Goal: Book appointment/travel/reservation

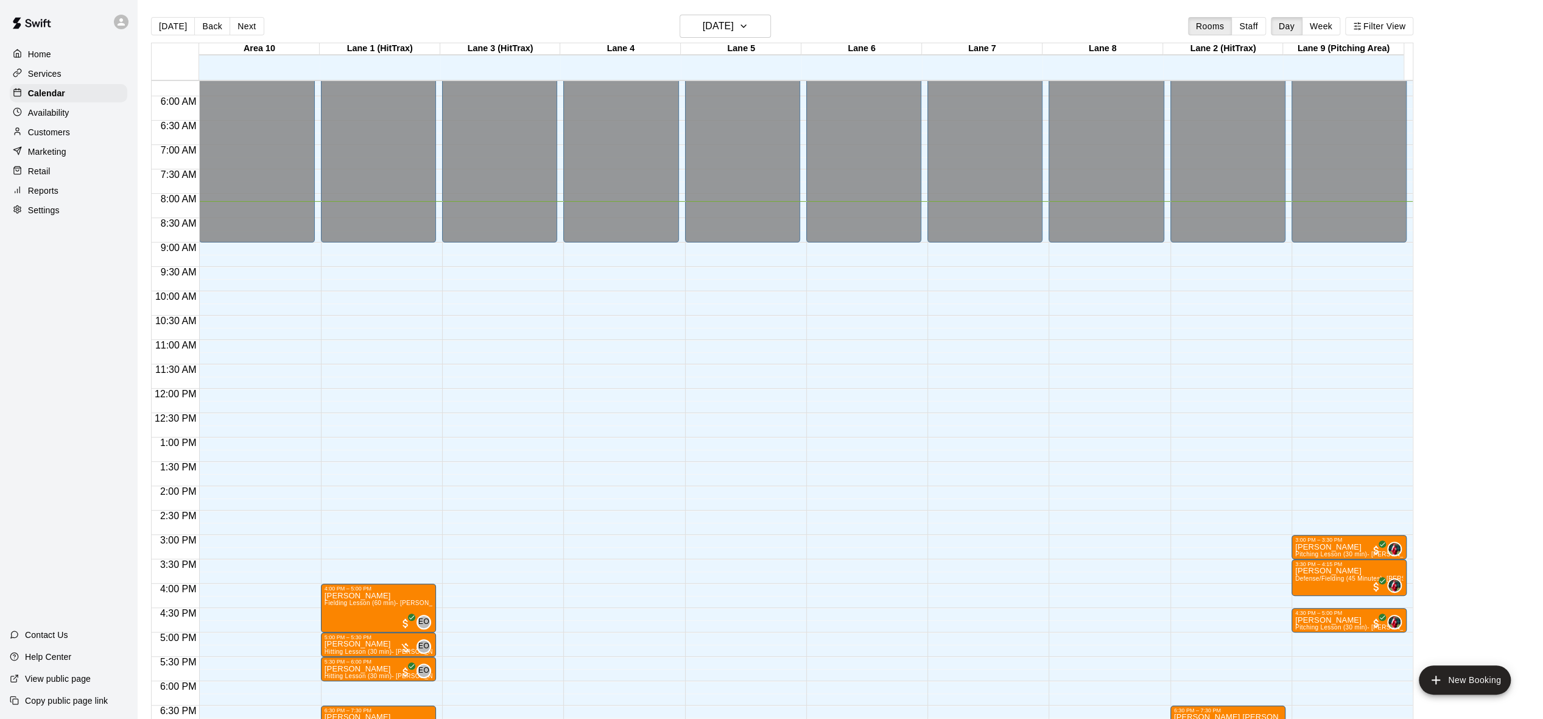
scroll to position [274, 0]
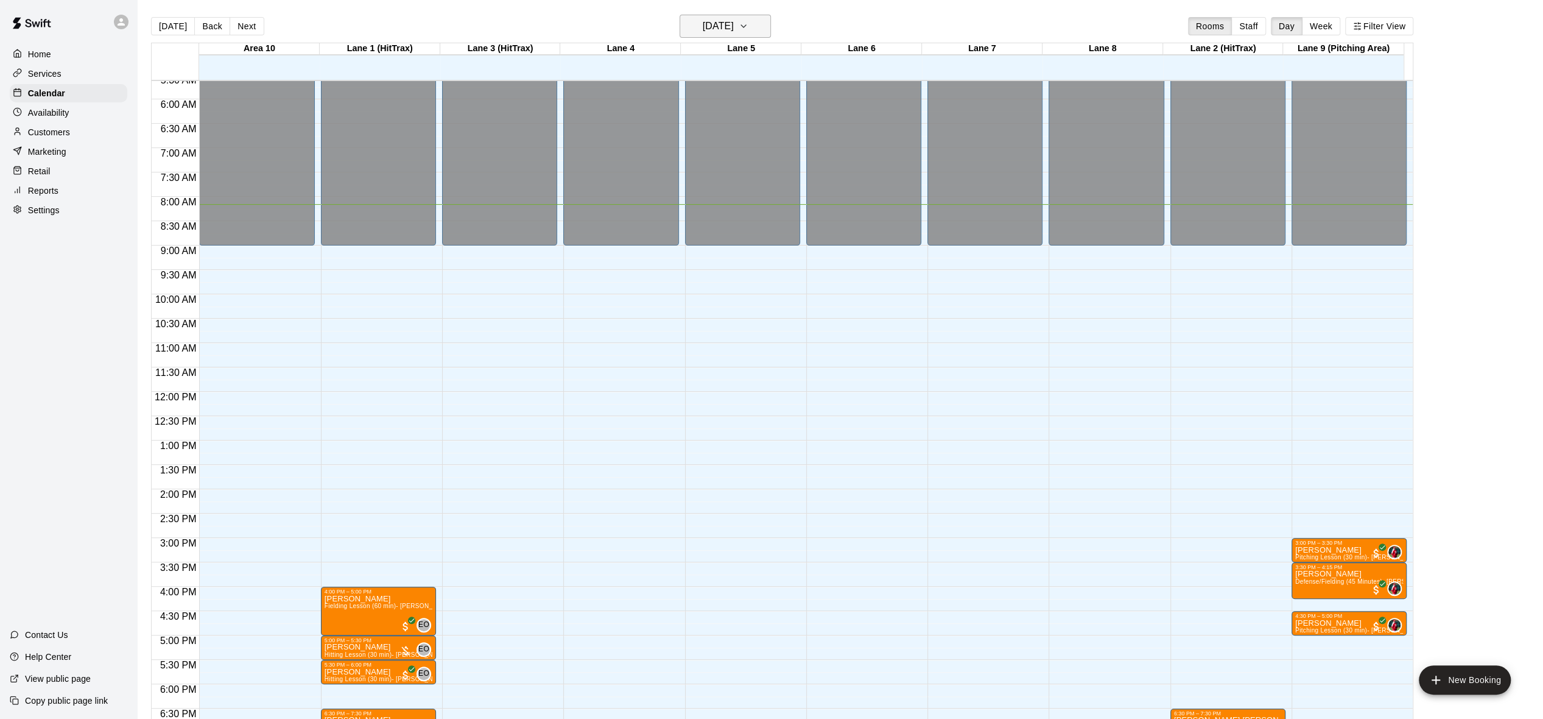
click at [746, 25] on icon "button" at bounding box center [743, 26] width 5 height 2
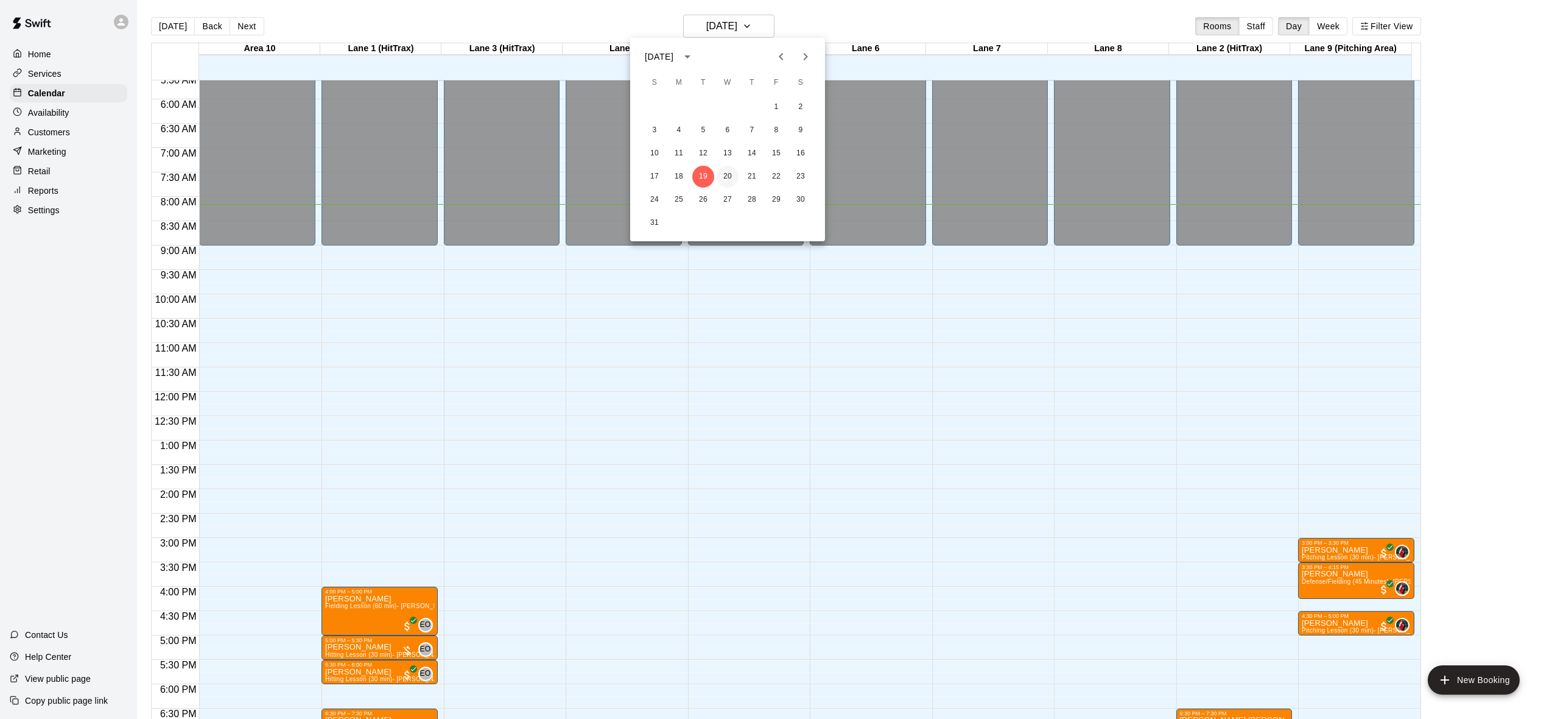
click at [721, 179] on button "20" at bounding box center [728, 177] width 22 height 22
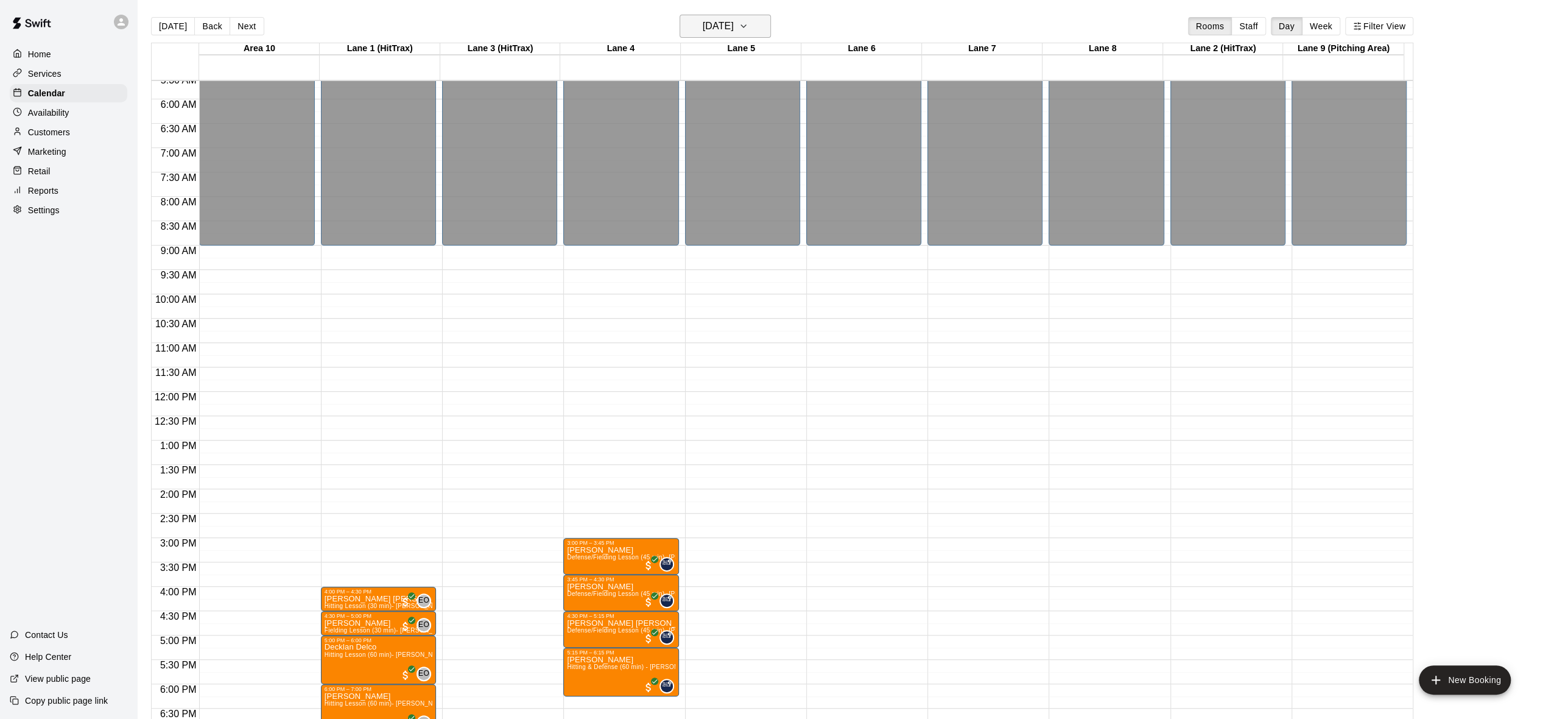
click at [748, 25] on icon "button" at bounding box center [744, 26] width 10 height 15
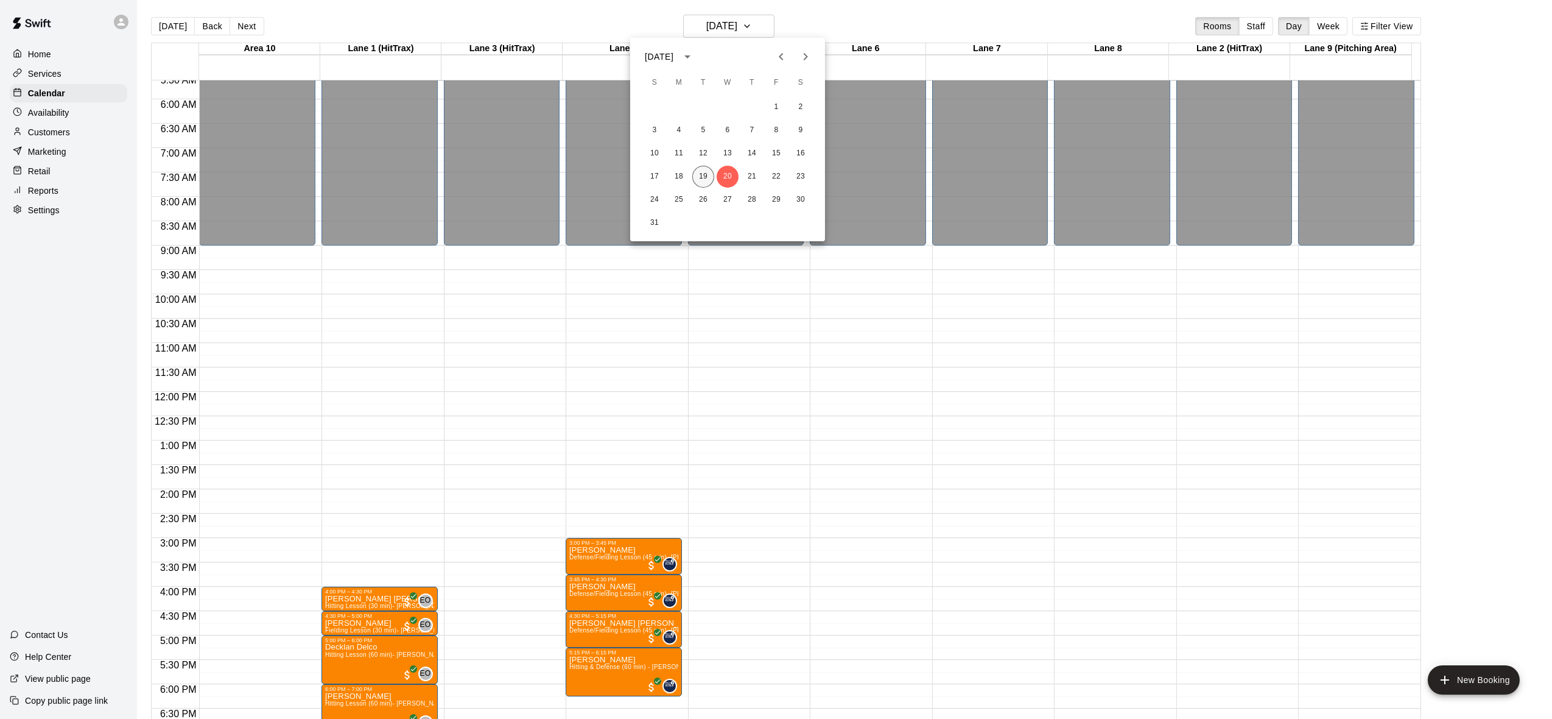
click at [704, 169] on button "19" at bounding box center [703, 177] width 22 height 22
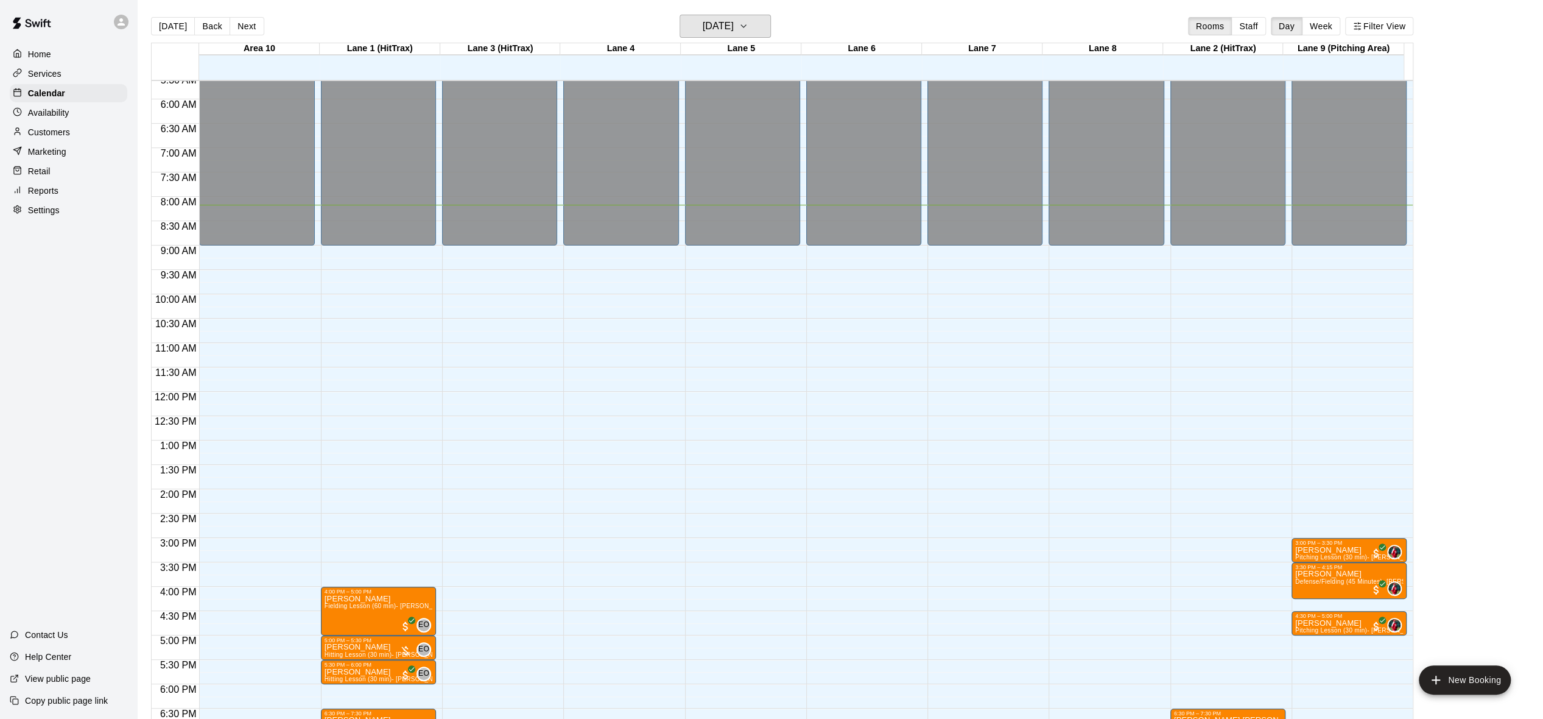
scroll to position [457, 0]
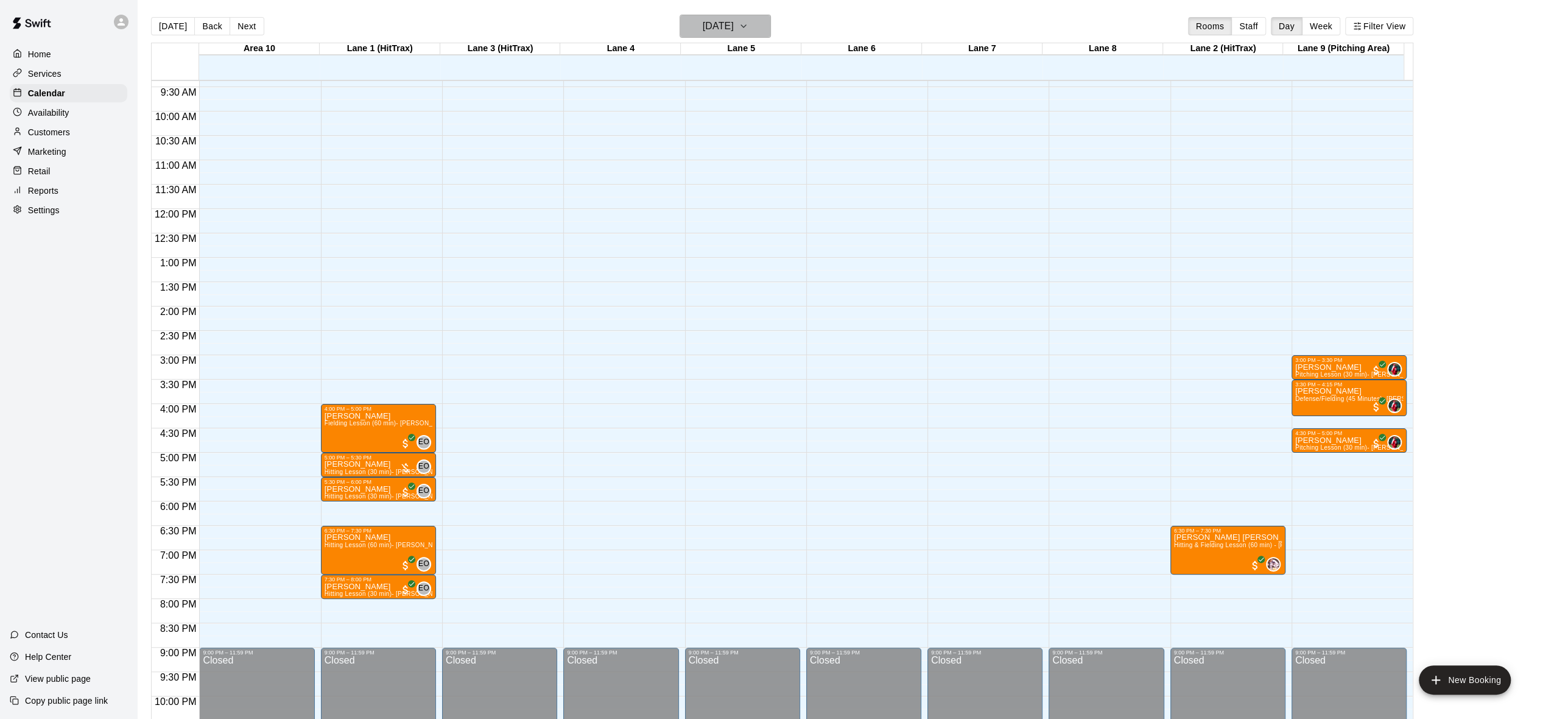
click at [765, 17] on button "[DATE]" at bounding box center [725, 26] width 91 height 23
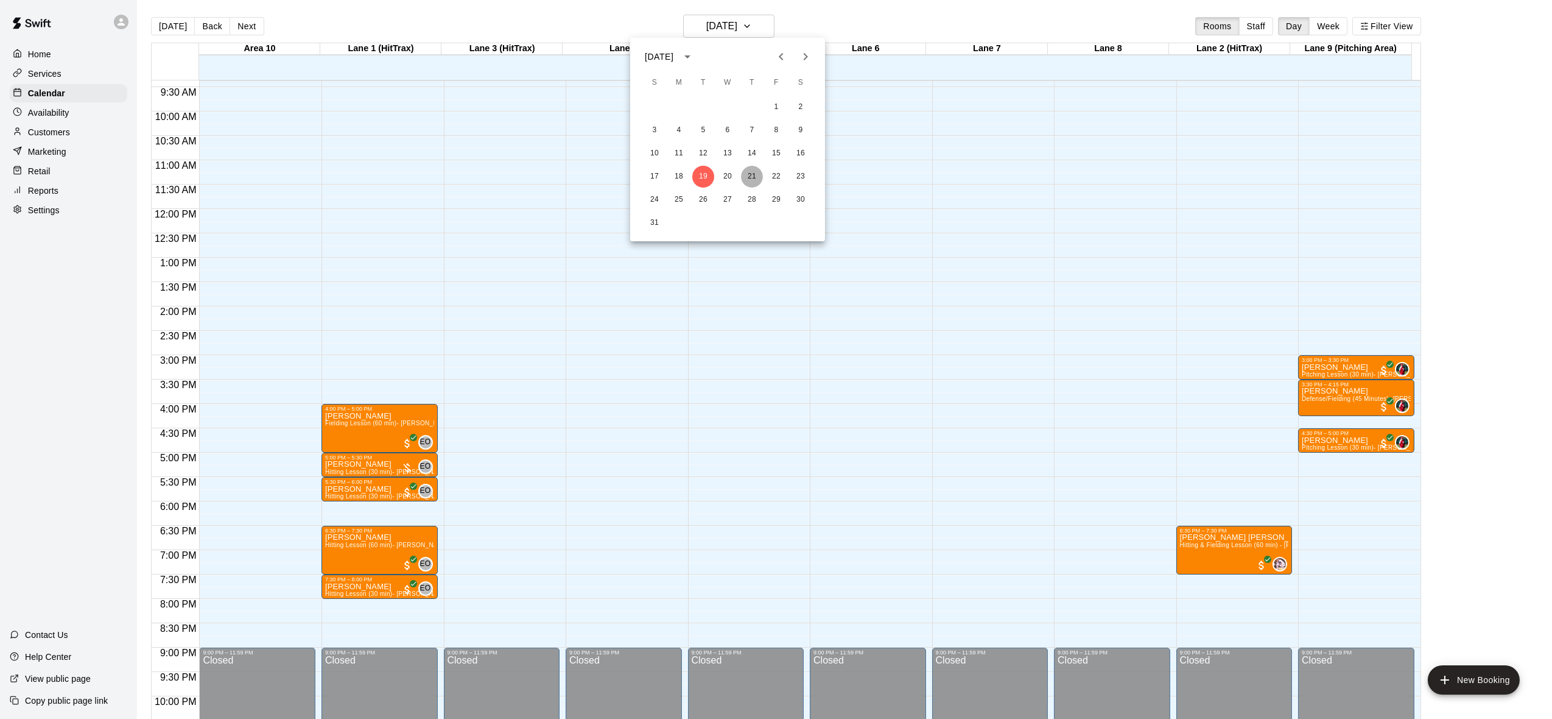
click at [756, 175] on button "21" at bounding box center [752, 177] width 22 height 22
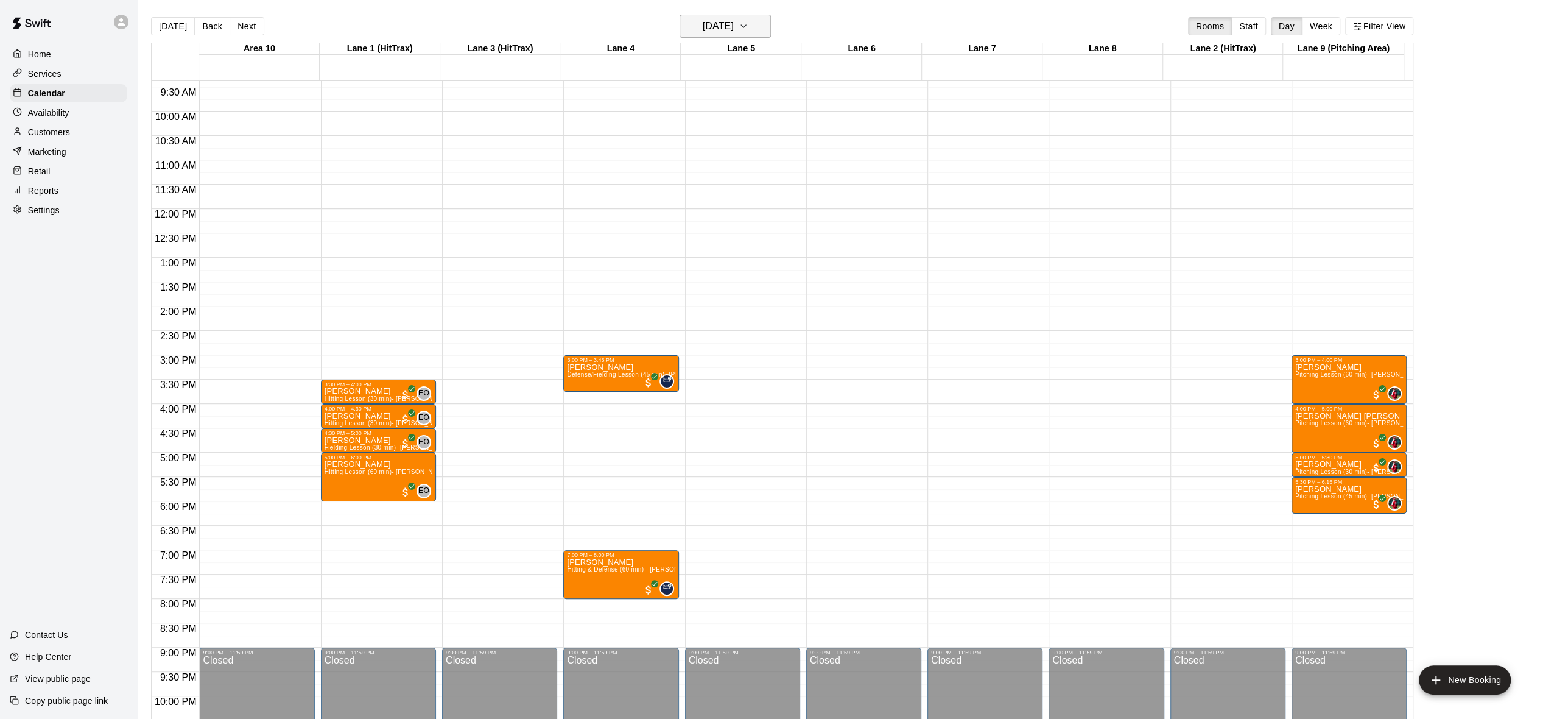
click at [748, 19] on icon "button" at bounding box center [744, 26] width 10 height 15
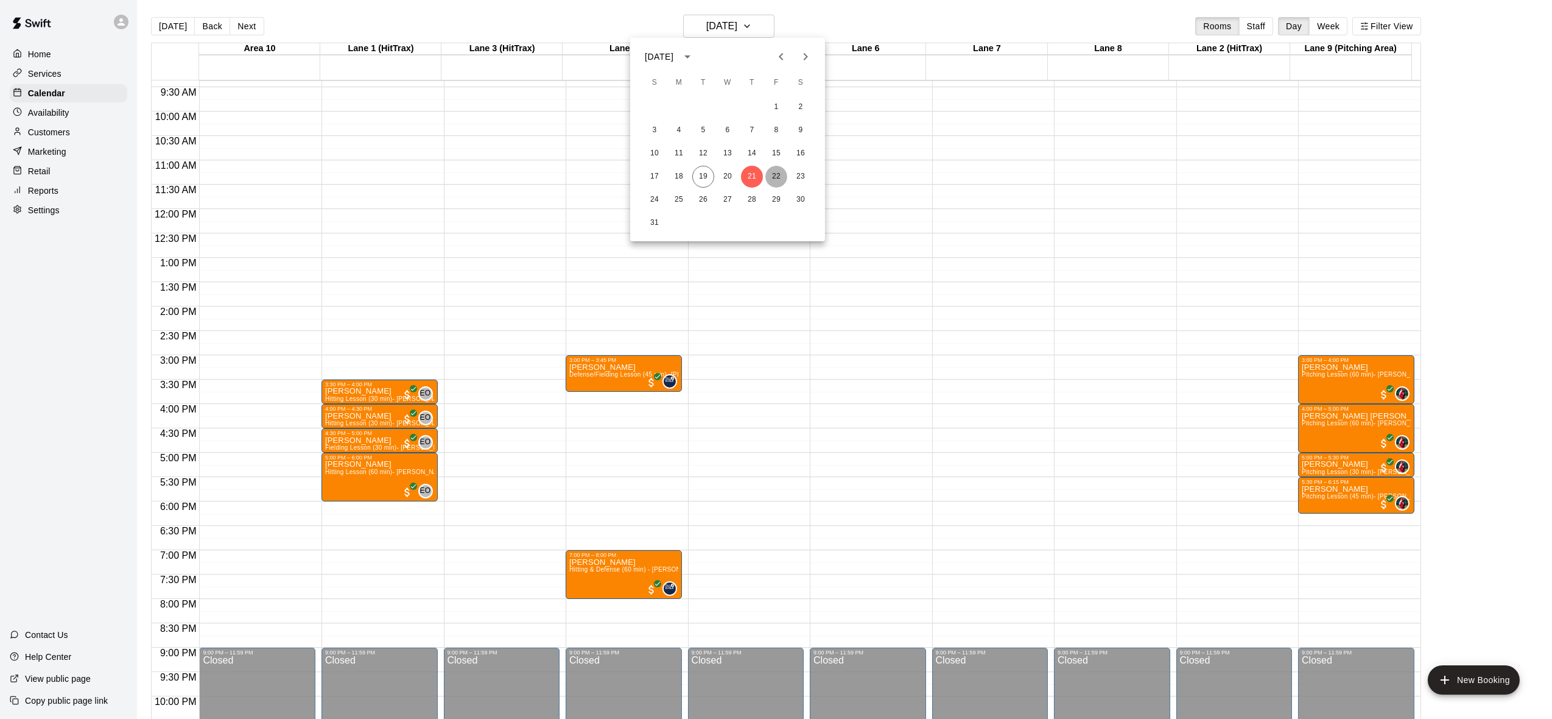
click at [781, 181] on button "22" at bounding box center [776, 177] width 22 height 22
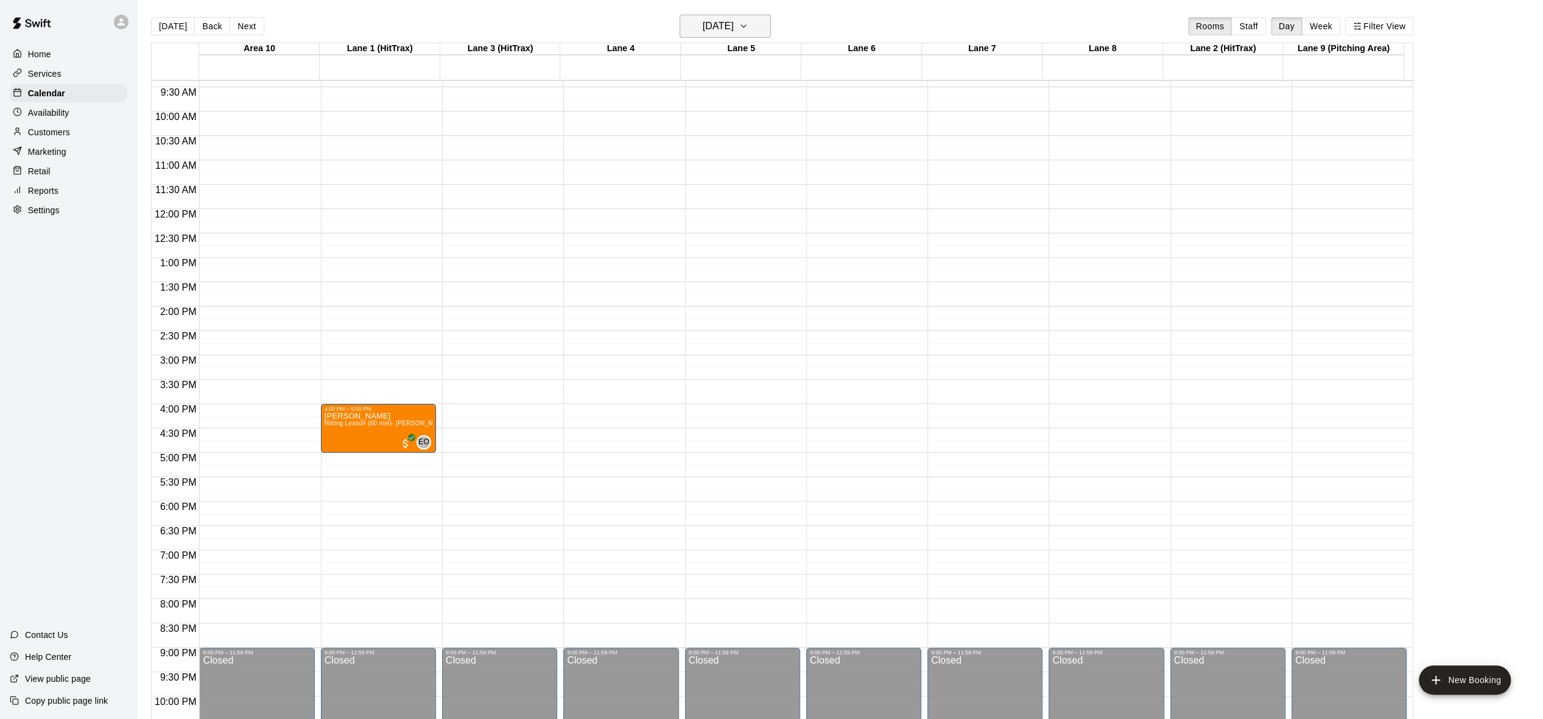
click at [748, 24] on icon "button" at bounding box center [744, 26] width 10 height 15
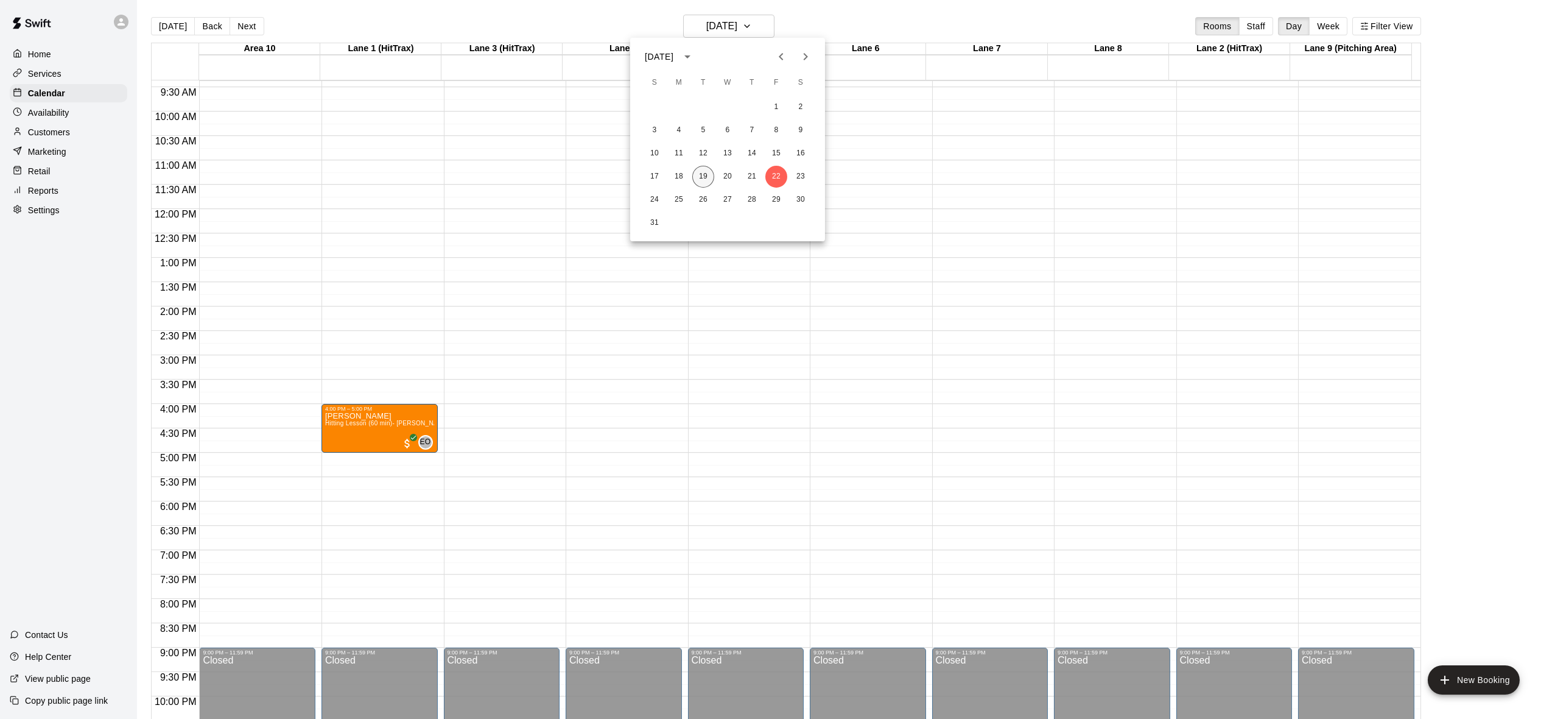
click at [708, 171] on button "19" at bounding box center [703, 177] width 22 height 22
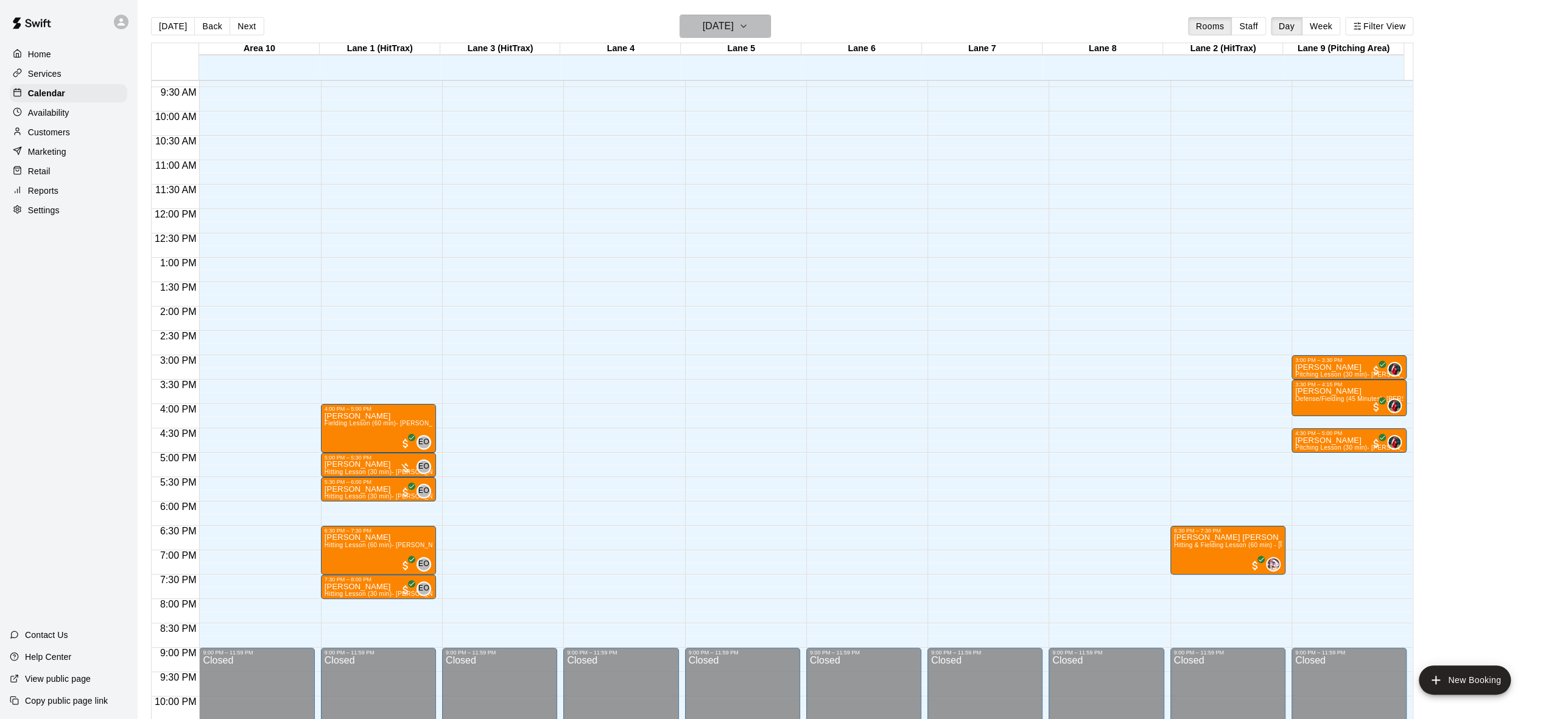
click at [748, 21] on icon "button" at bounding box center [744, 26] width 10 height 15
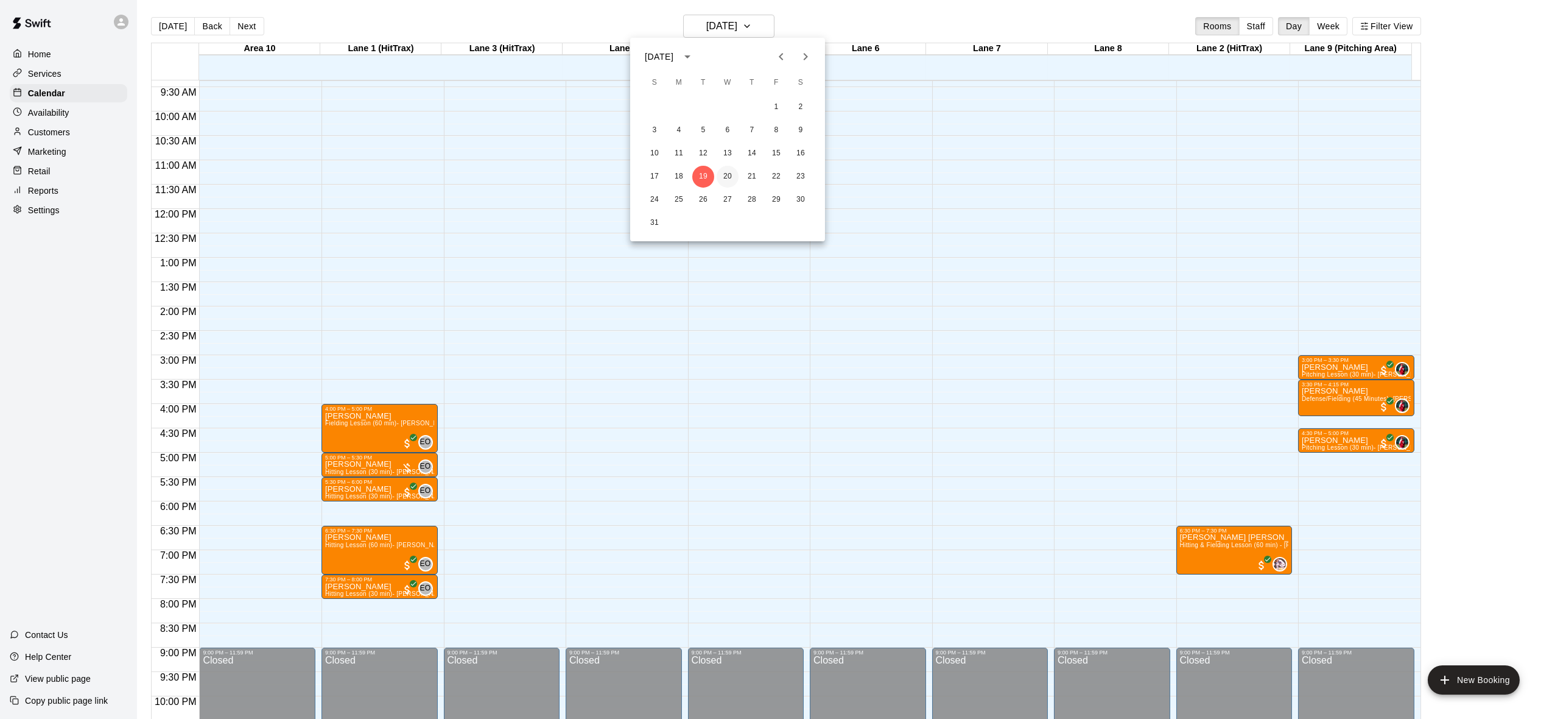
click at [728, 172] on button "20" at bounding box center [728, 177] width 22 height 22
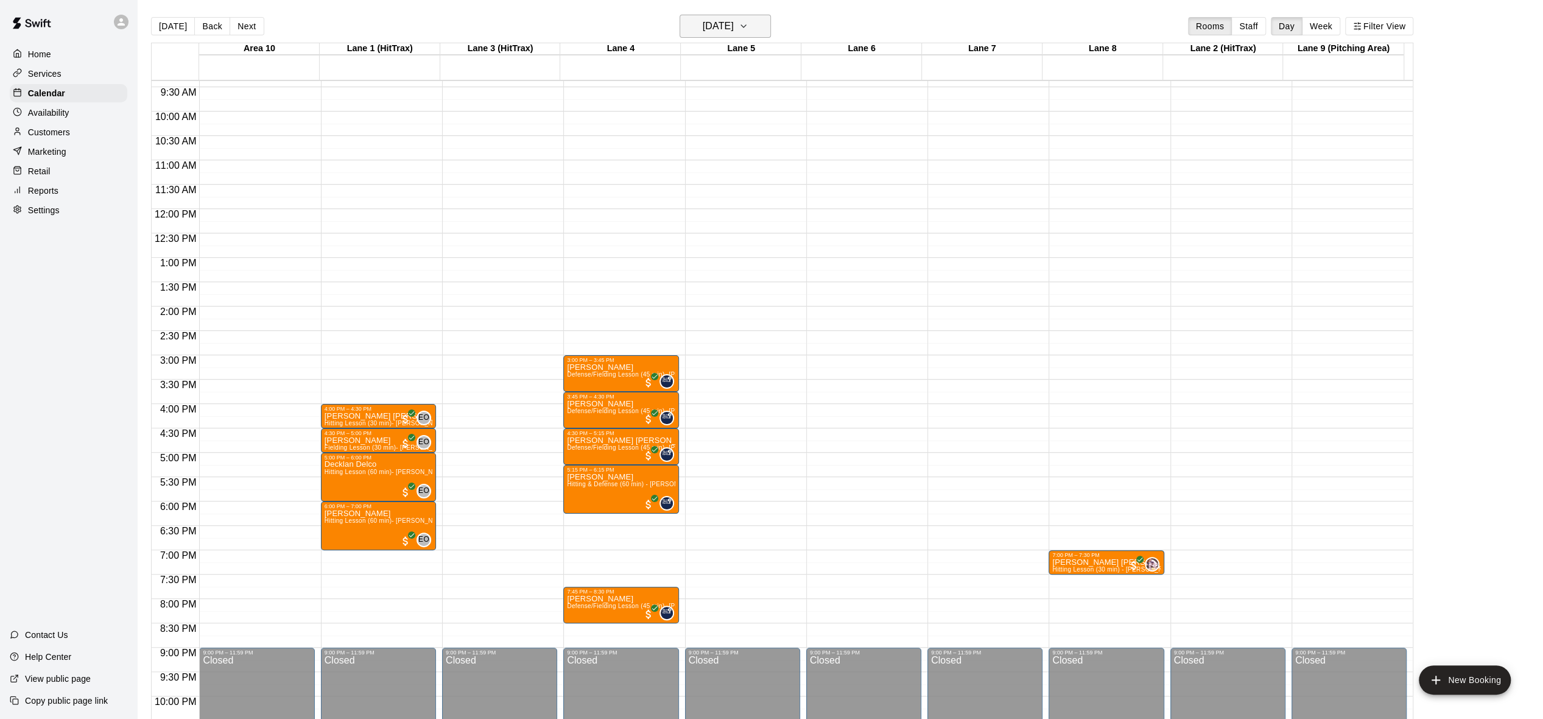
click at [748, 30] on icon "button" at bounding box center [744, 26] width 10 height 15
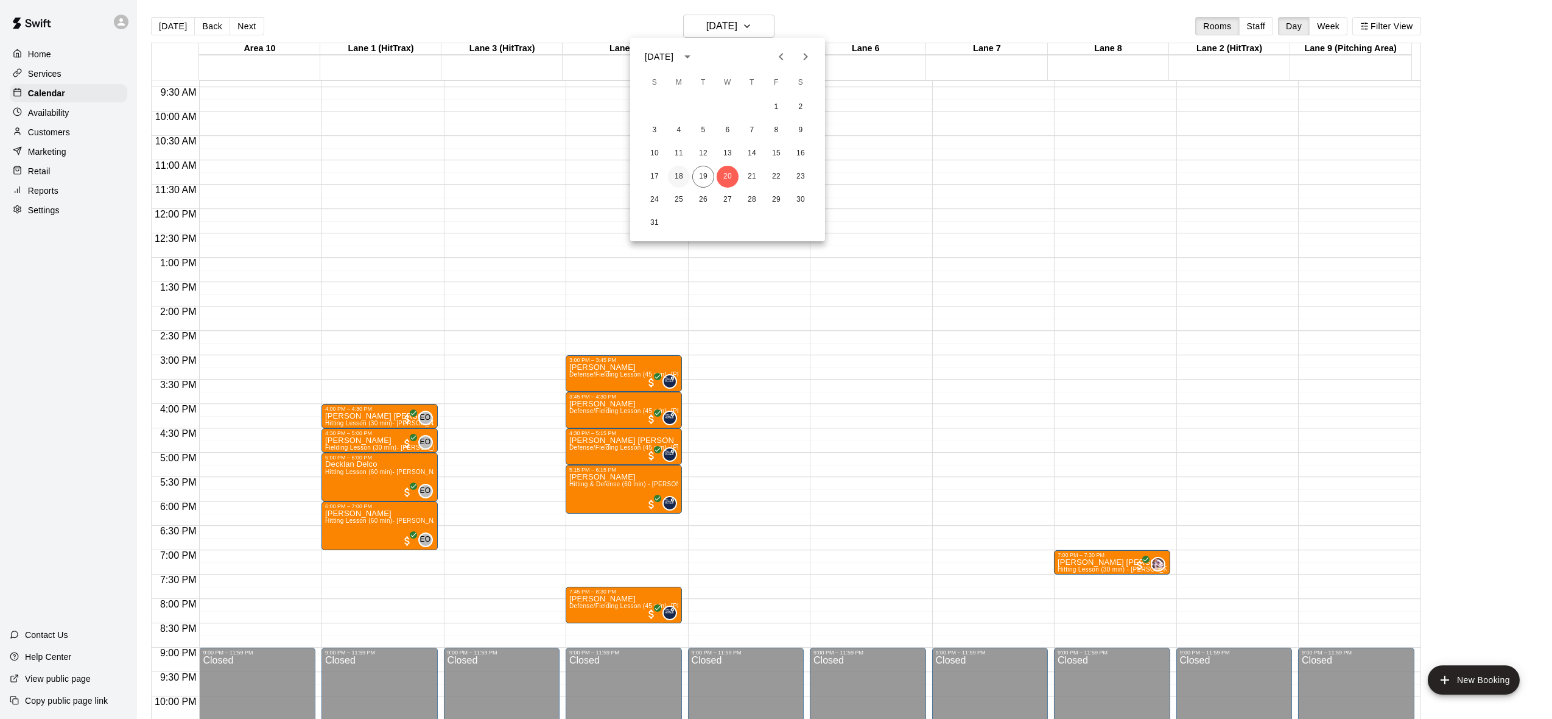
click at [682, 178] on button "18" at bounding box center [679, 177] width 22 height 22
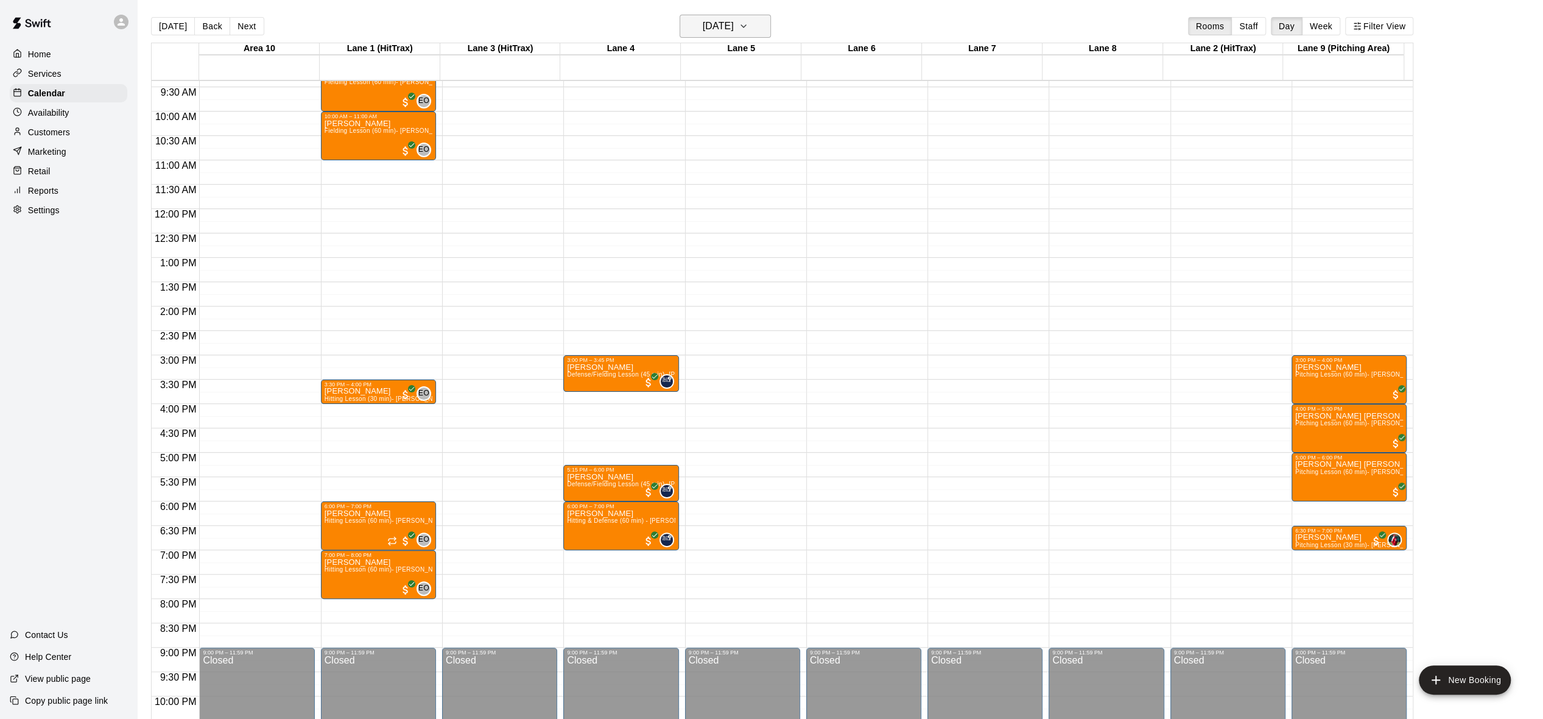
click at [748, 30] on icon "button" at bounding box center [744, 26] width 10 height 15
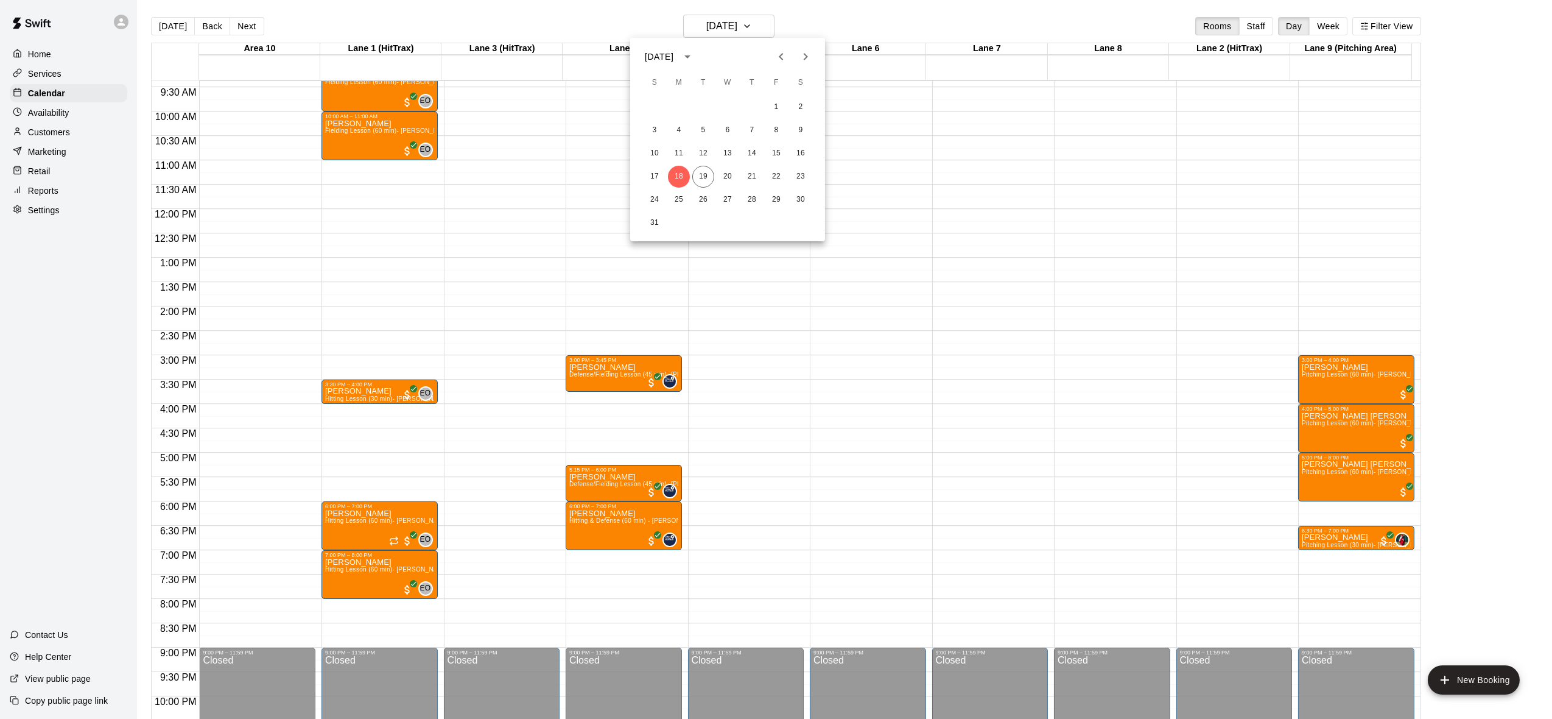
click at [767, 33] on div at bounding box center [776, 359] width 1552 height 719
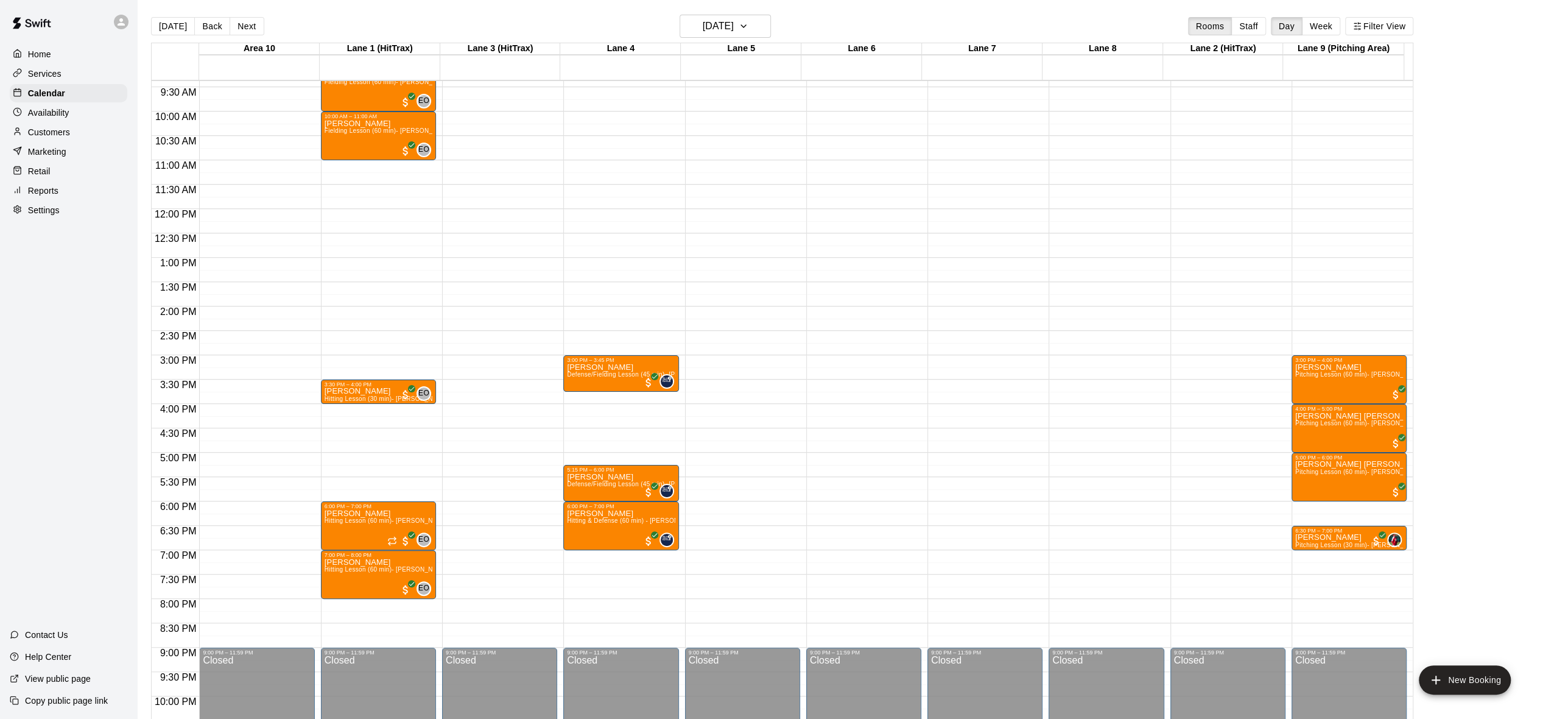
click at [870, 27] on div "[DATE] Back [DATE][DATE] Rooms Staff Day Week Filter View" at bounding box center [782, 29] width 1262 height 28
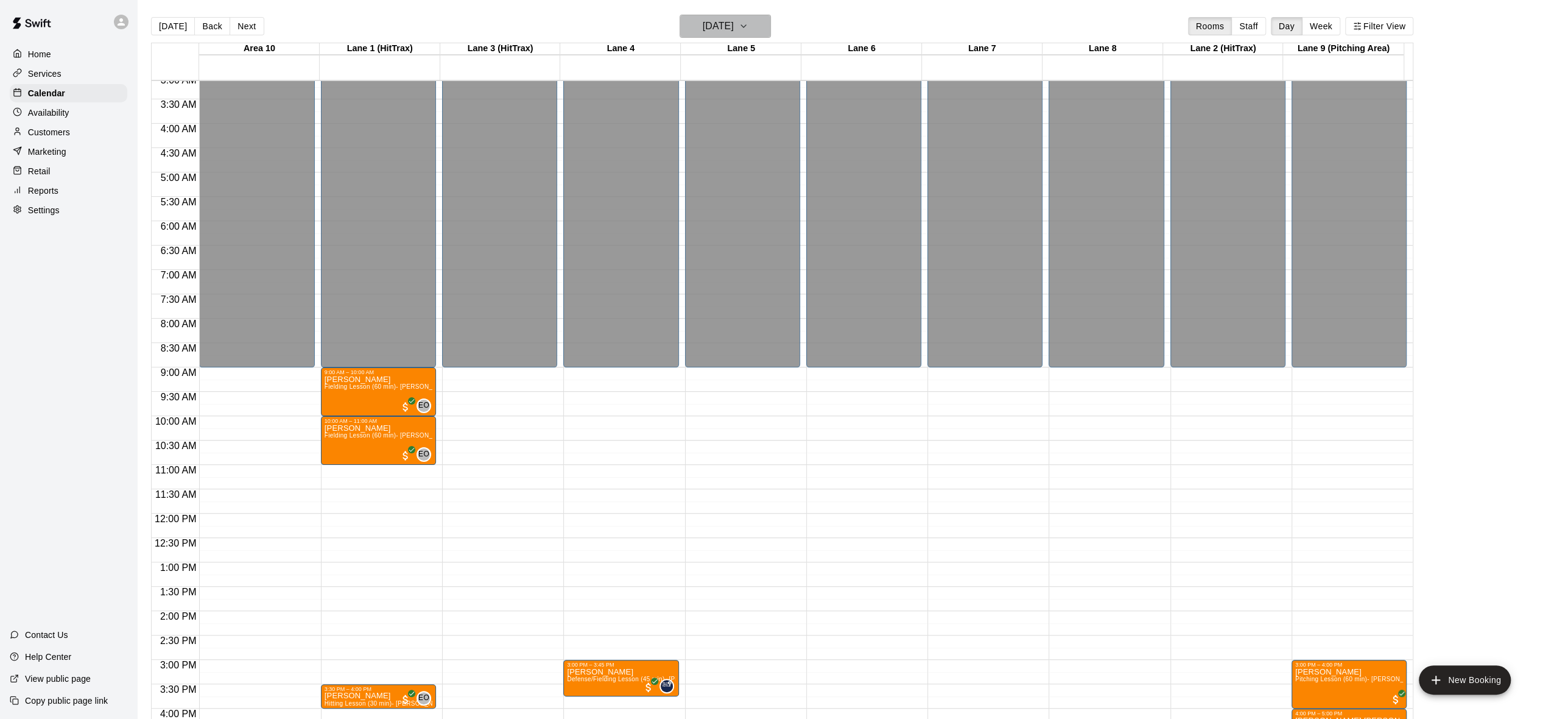
click at [748, 30] on icon "button" at bounding box center [744, 26] width 10 height 15
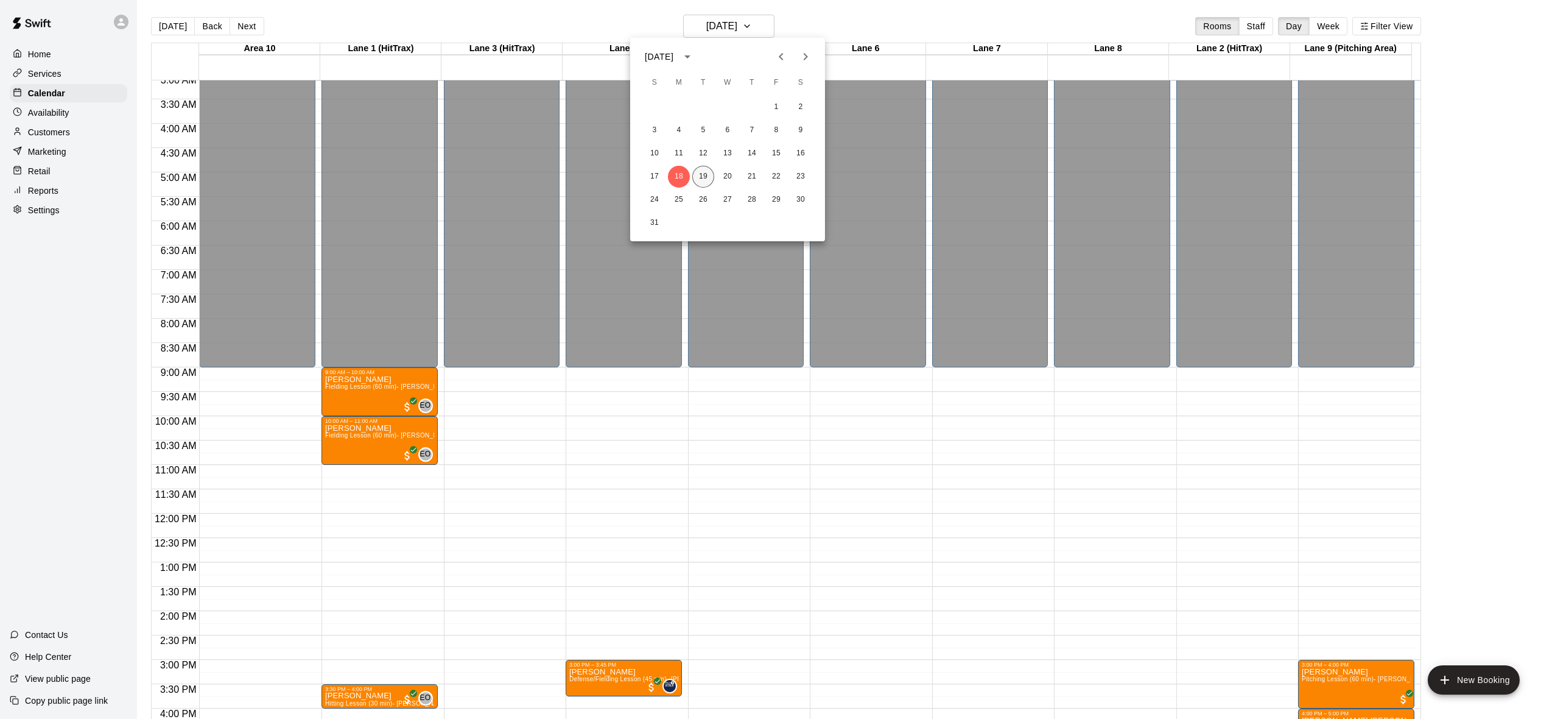
click at [703, 169] on button "19" at bounding box center [703, 177] width 22 height 22
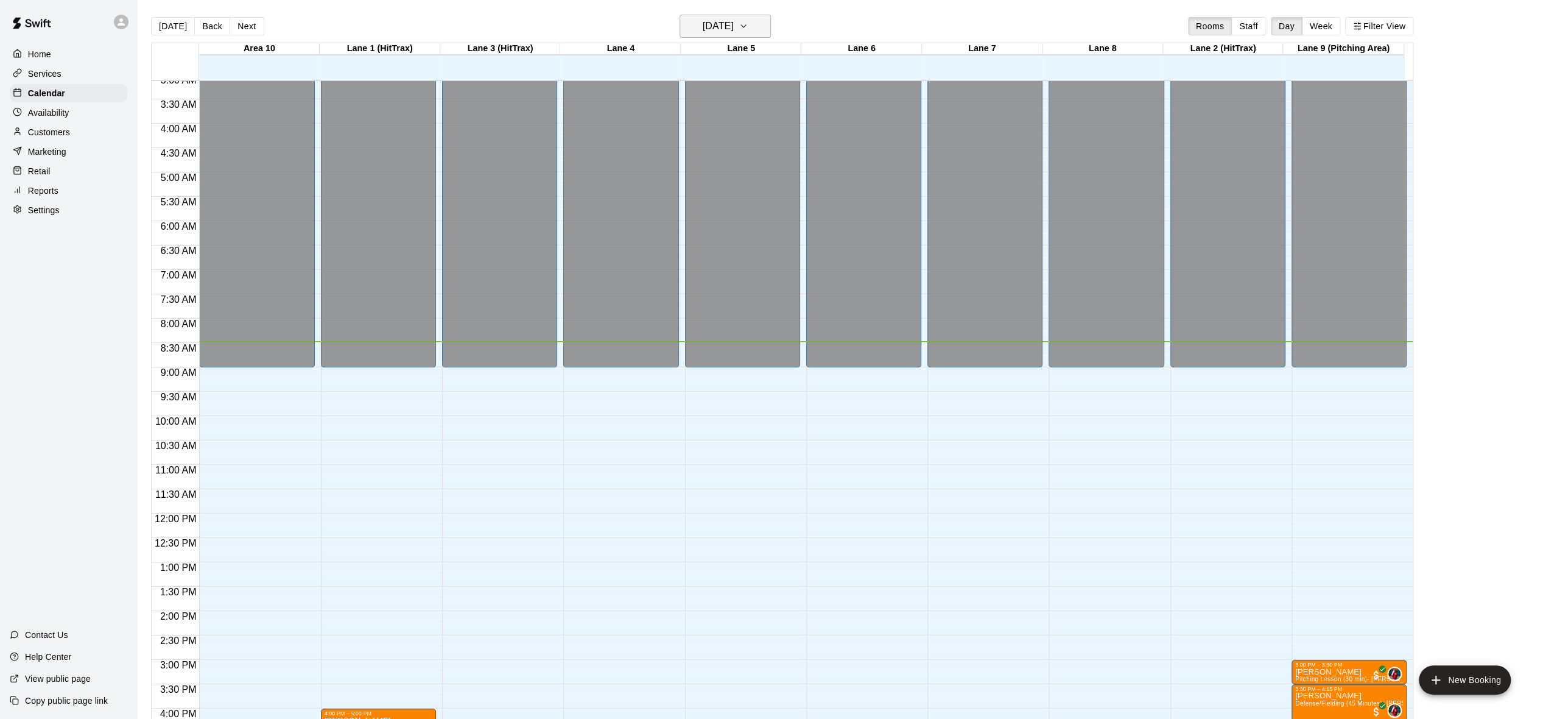
click at [748, 26] on icon "button" at bounding box center [744, 26] width 10 height 15
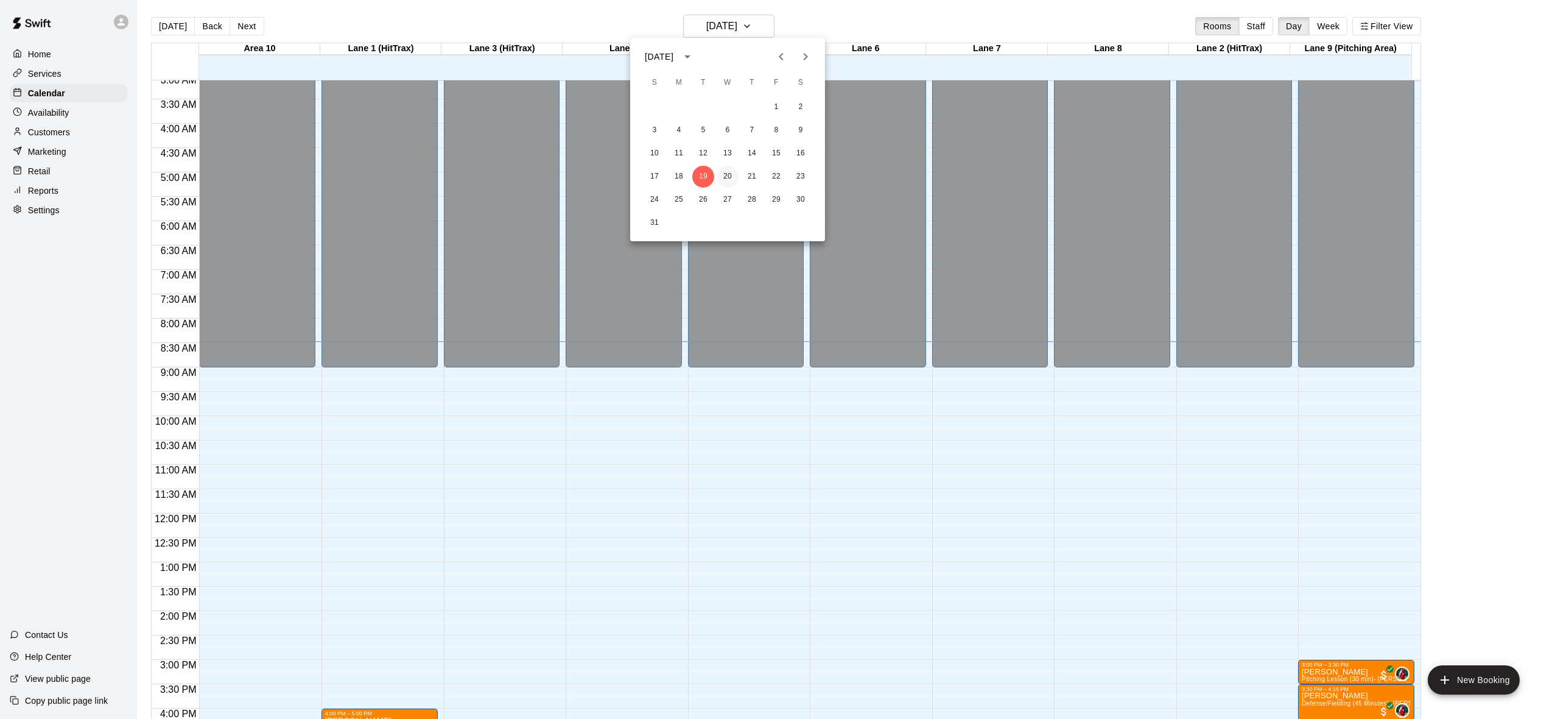
click at [726, 171] on button "20" at bounding box center [728, 177] width 22 height 22
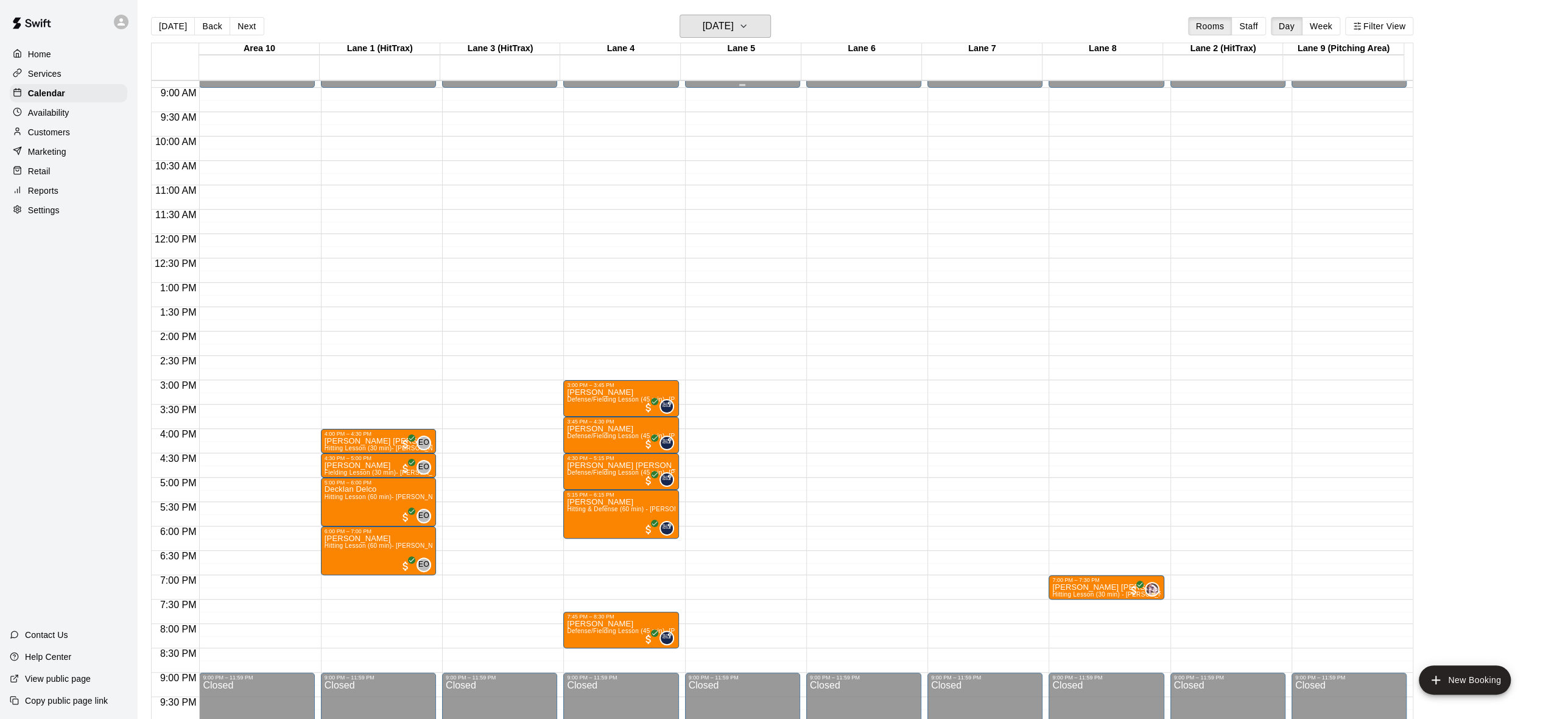
scroll to position [335, 0]
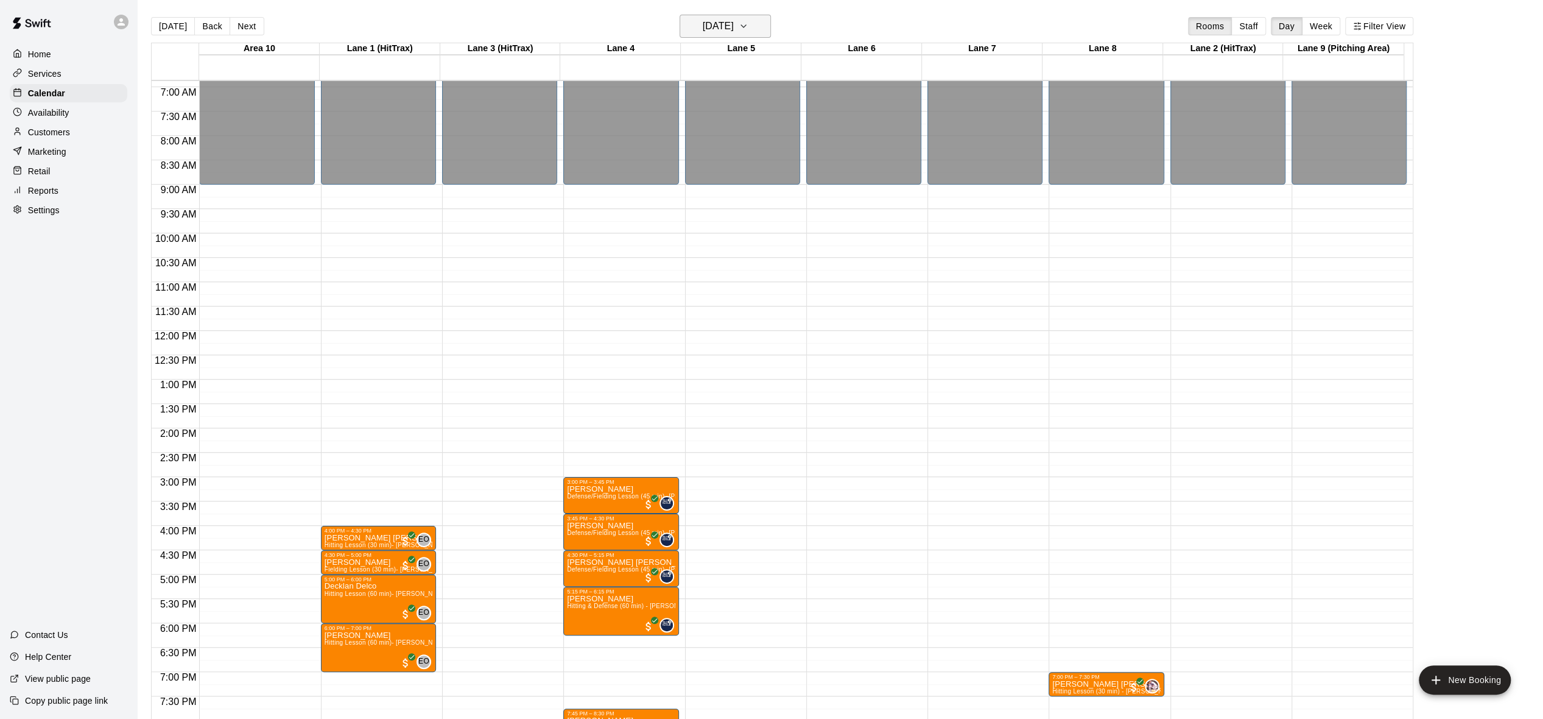
click at [748, 24] on icon "button" at bounding box center [744, 26] width 10 height 15
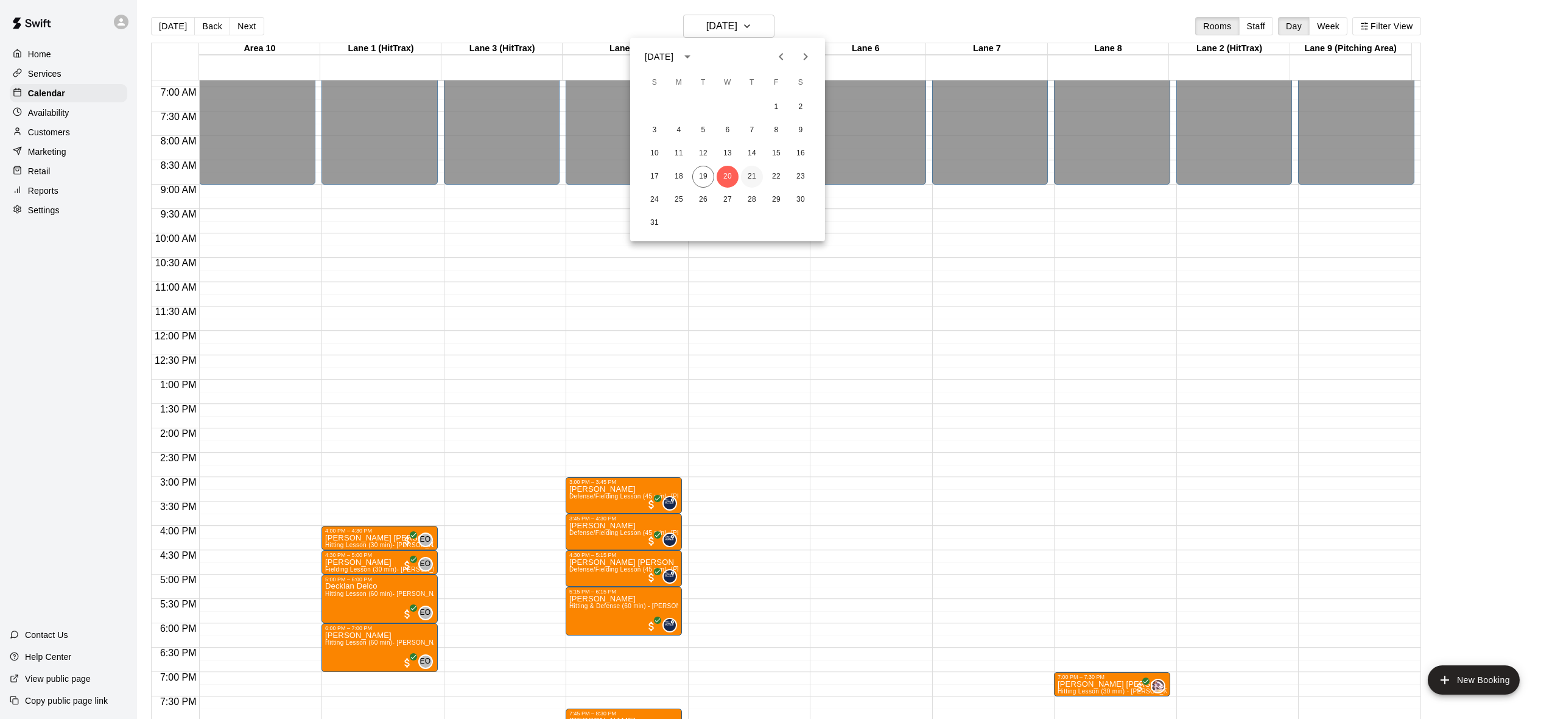
click at [756, 179] on button "21" at bounding box center [752, 177] width 22 height 22
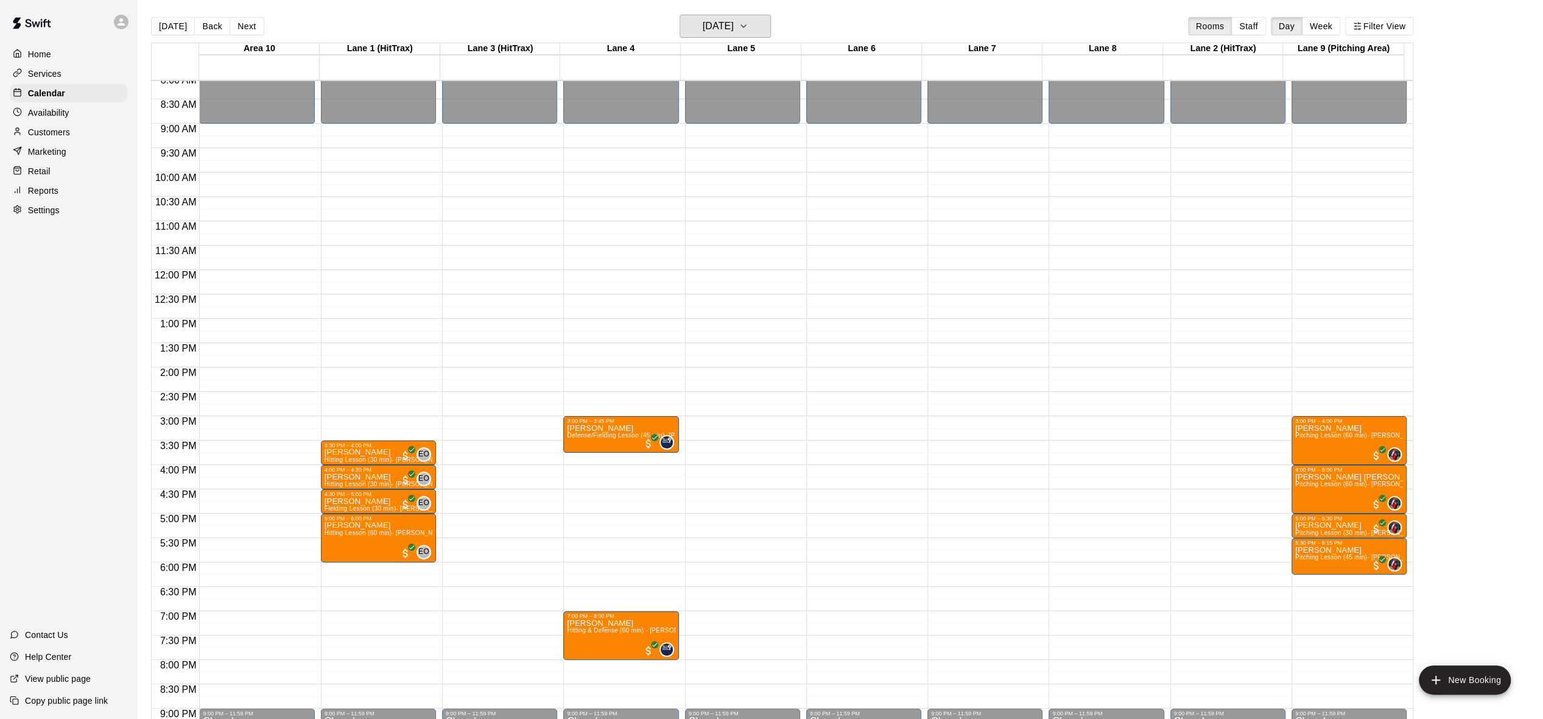
scroll to position [457, 0]
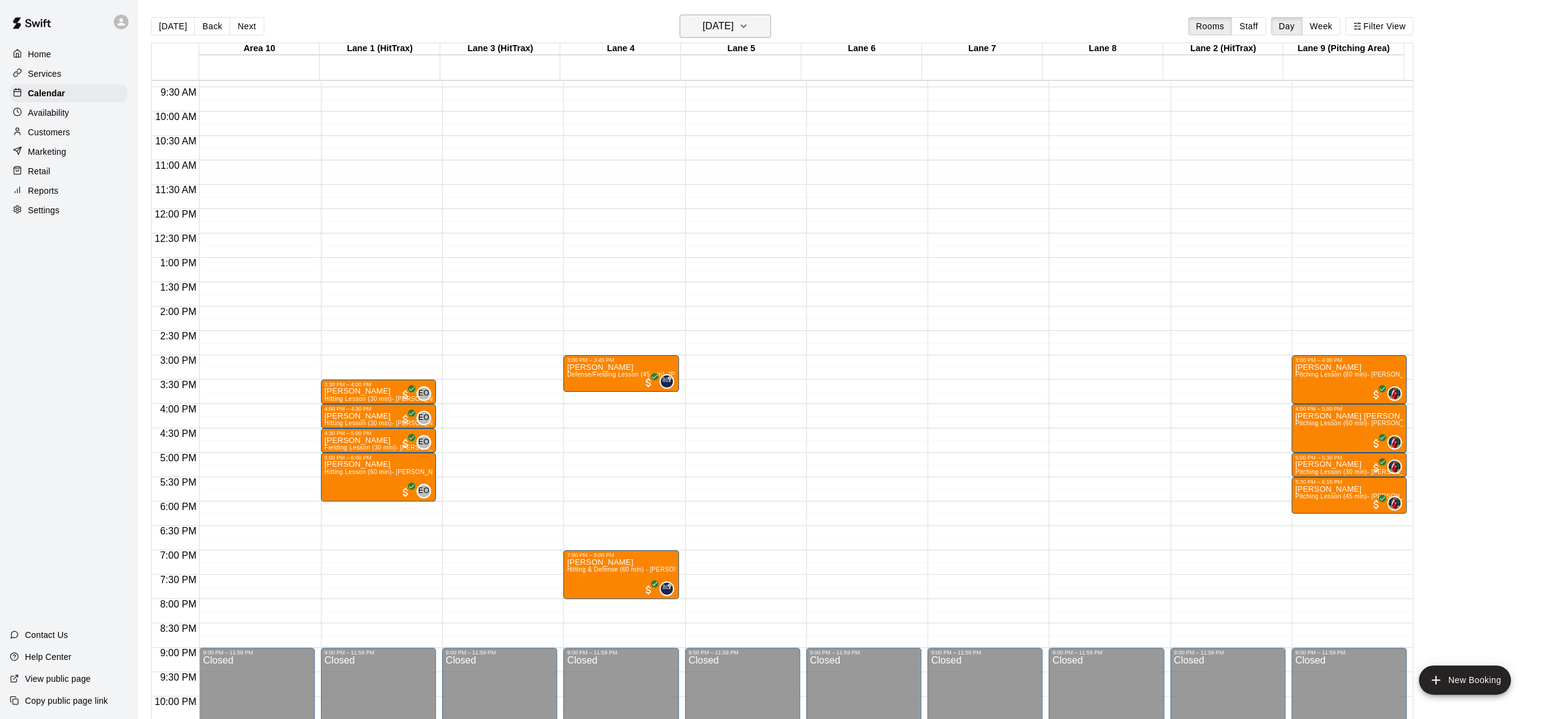
click at [748, 29] on icon "button" at bounding box center [744, 26] width 10 height 15
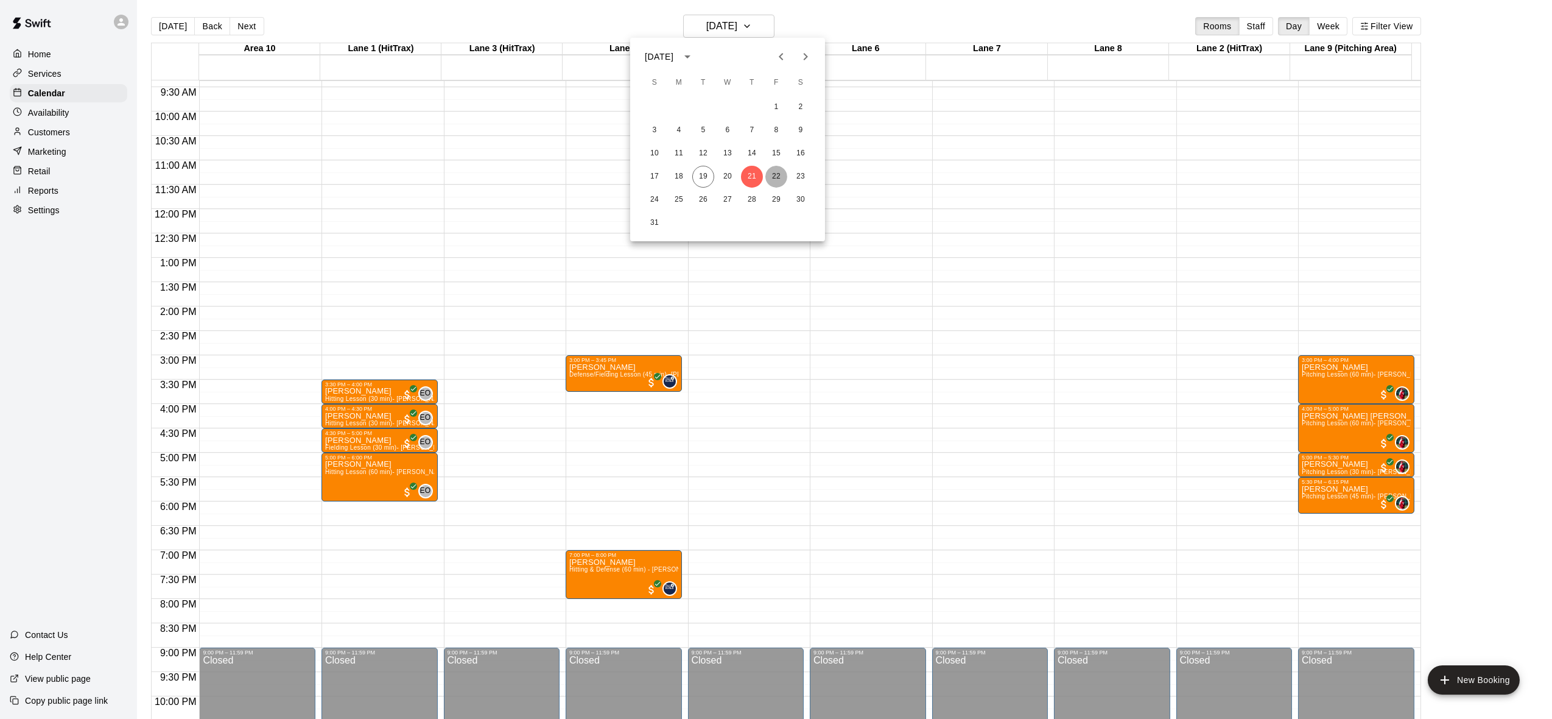
click at [772, 170] on button "22" at bounding box center [776, 177] width 22 height 22
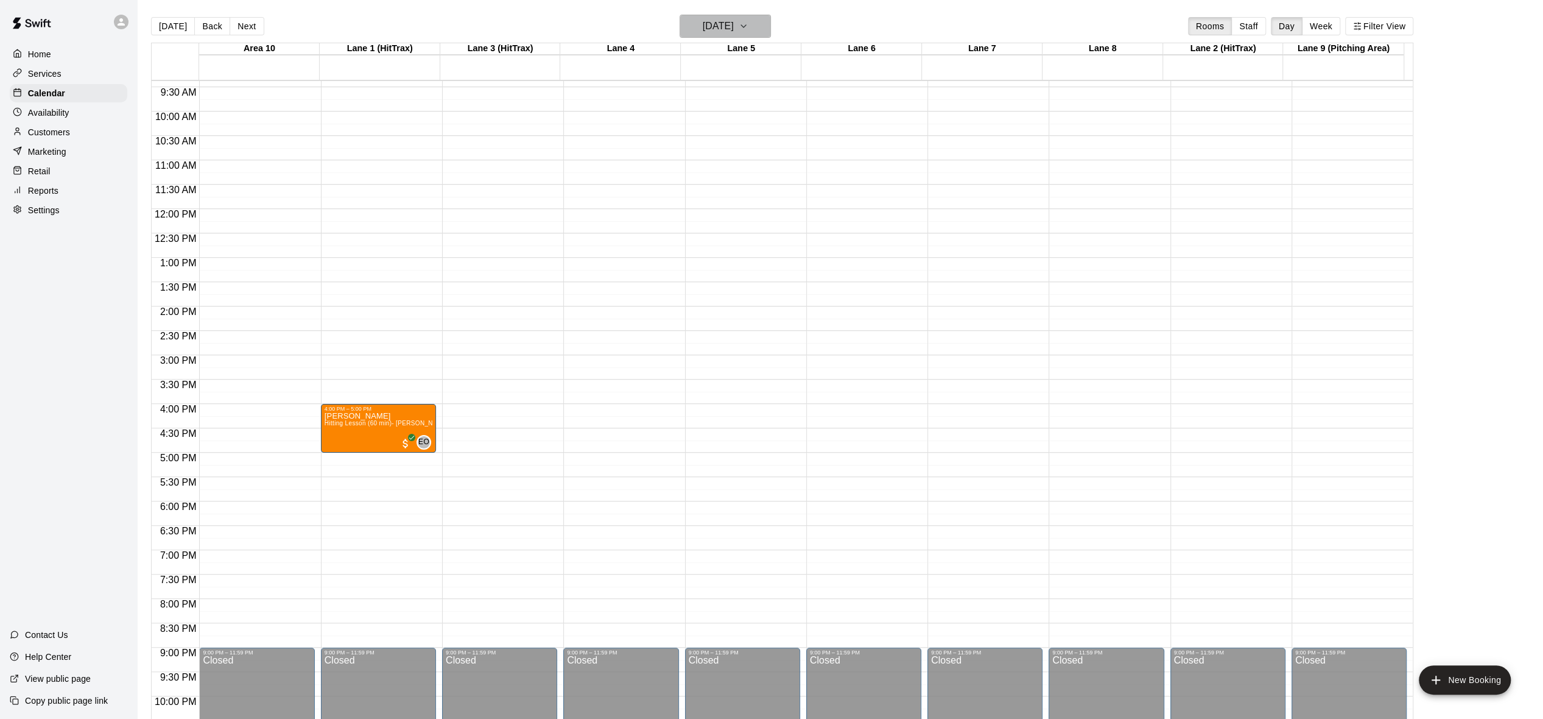
click at [748, 26] on icon "button" at bounding box center [744, 26] width 10 height 15
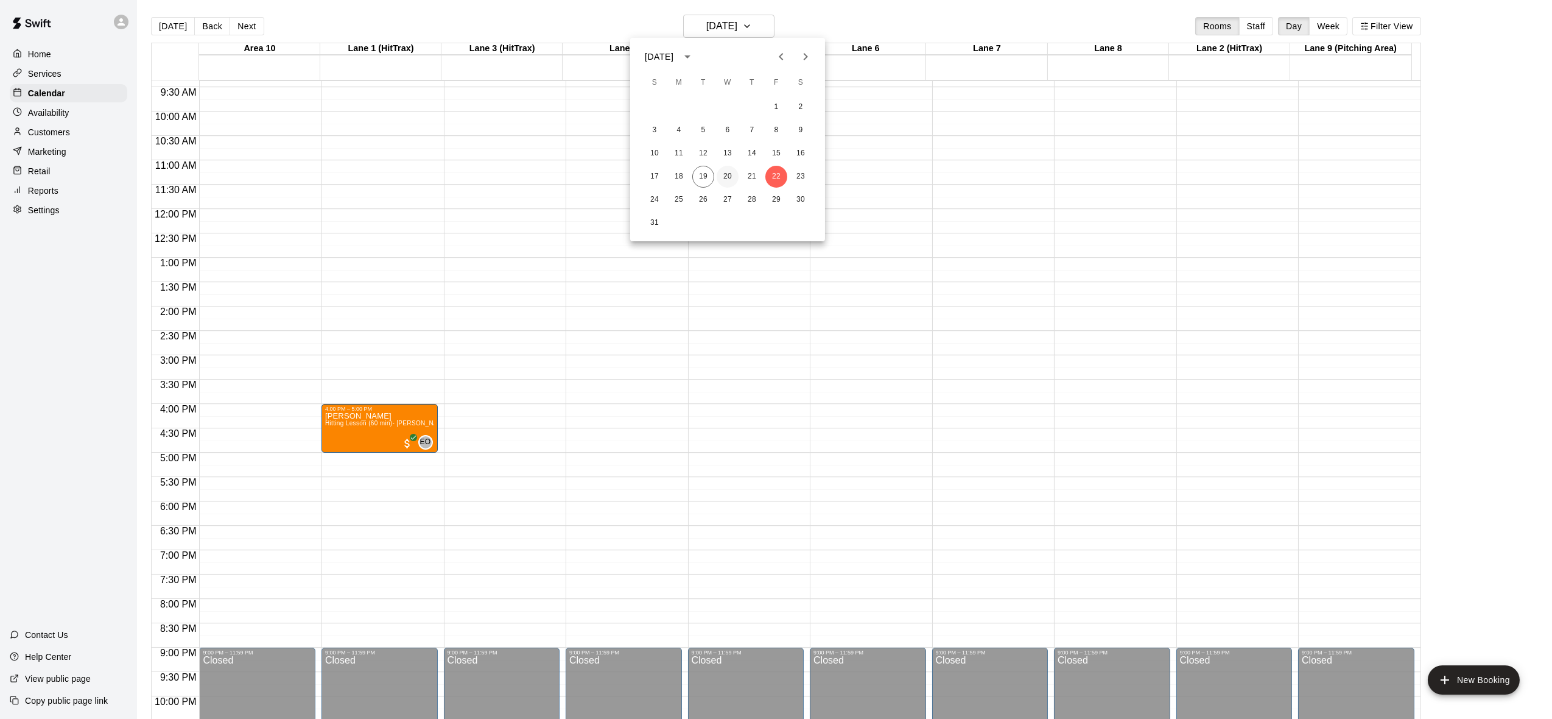
click at [730, 174] on button "20" at bounding box center [728, 177] width 22 height 22
